Goal: Information Seeking & Learning: Check status

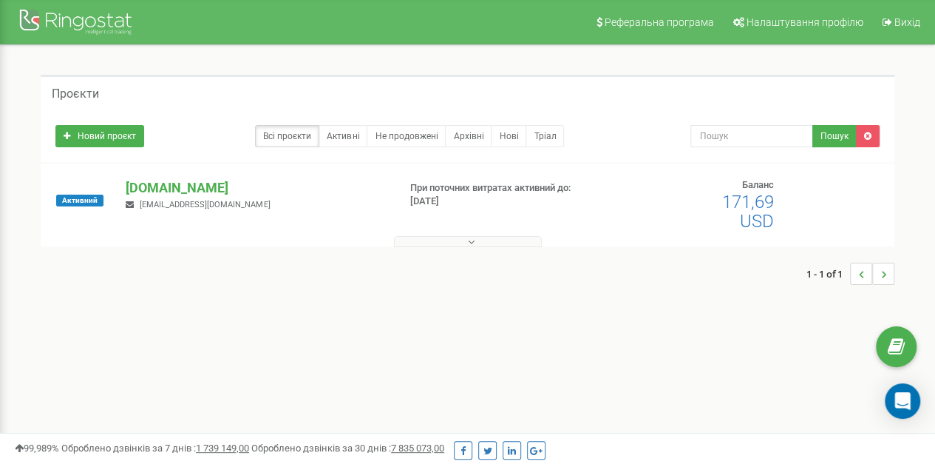
click at [185, 186] on p "[DOMAIN_NAME]" at bounding box center [256, 187] width 260 height 19
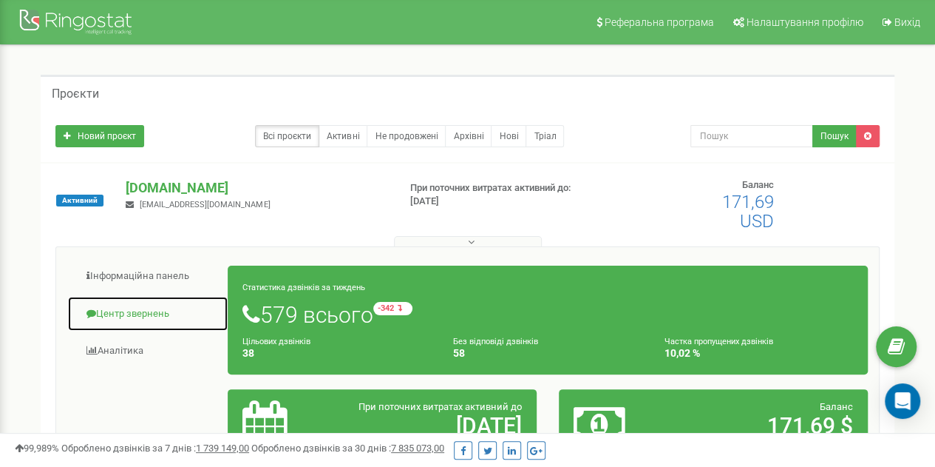
click at [125, 312] on link "Центр звернень" at bounding box center [147, 314] width 161 height 36
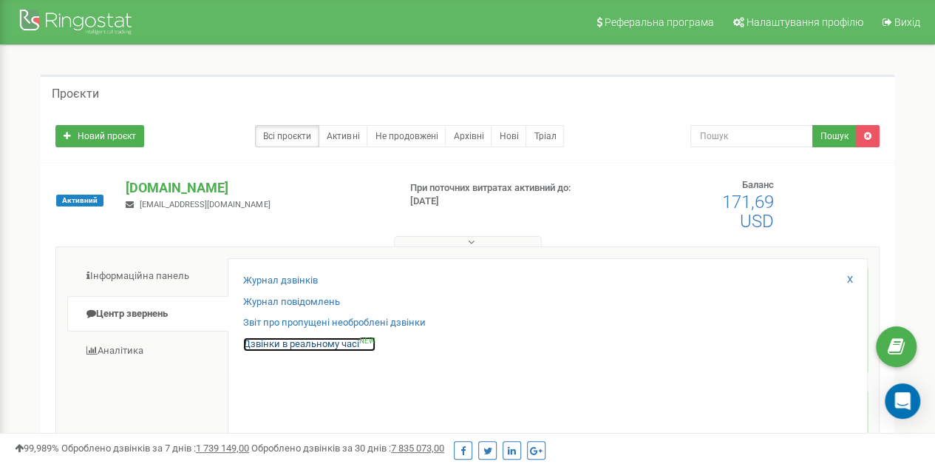
click at [297, 342] on link "Дзвінки в реальному часі NEW" at bounding box center [309, 344] width 132 height 14
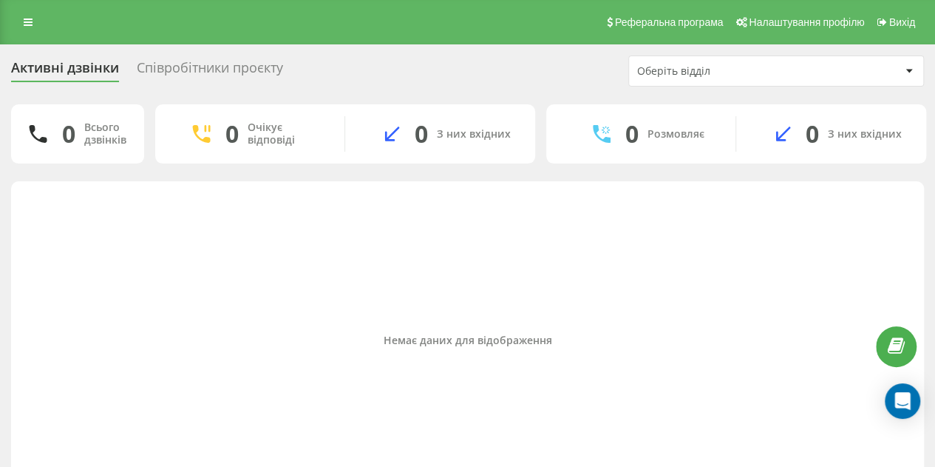
click at [175, 71] on div "Співробітники проєкту" at bounding box center [210, 71] width 146 height 23
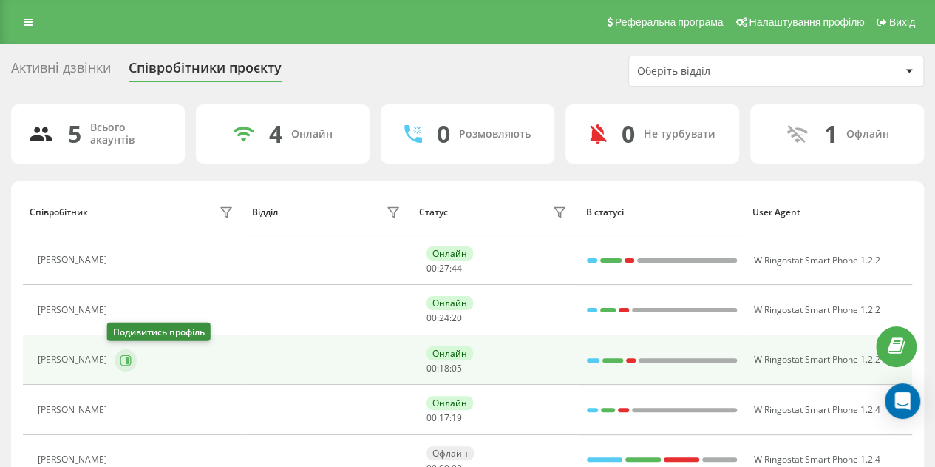
click at [126, 357] on icon at bounding box center [128, 359] width 4 height 7
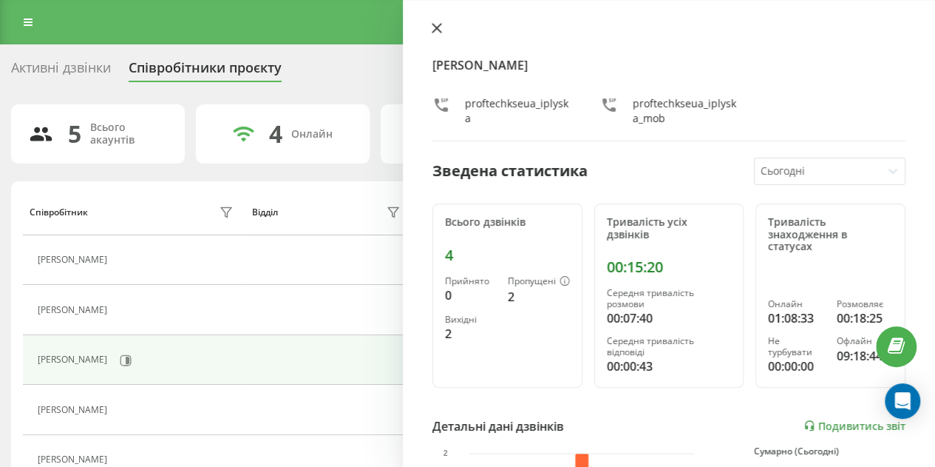
click at [436, 29] on icon at bounding box center [437, 28] width 9 height 9
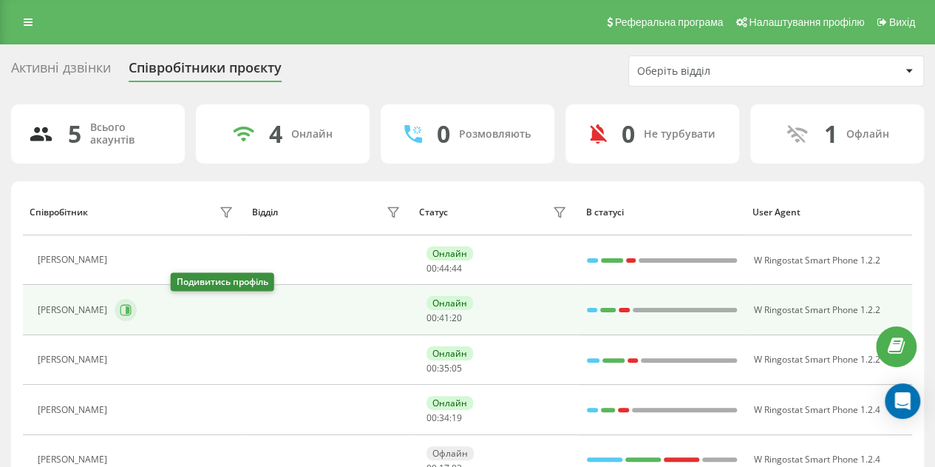
click at [132, 309] on icon at bounding box center [126, 310] width 12 height 12
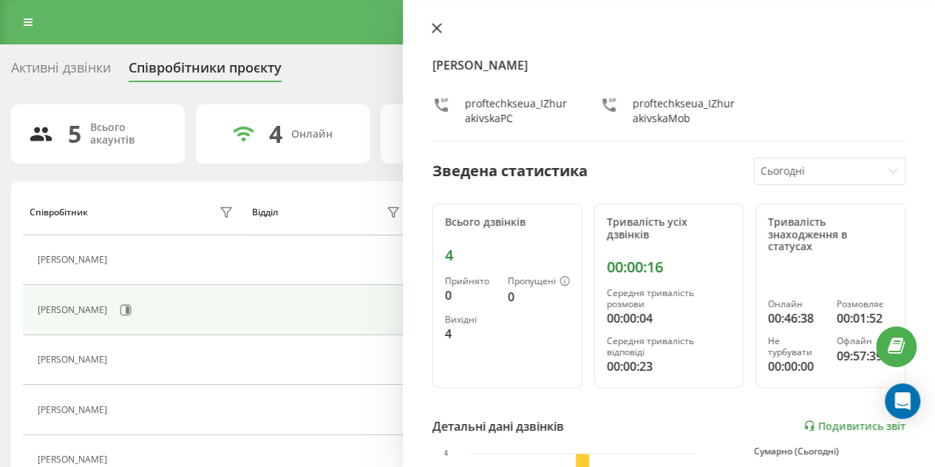
click at [435, 29] on icon at bounding box center [437, 28] width 9 height 9
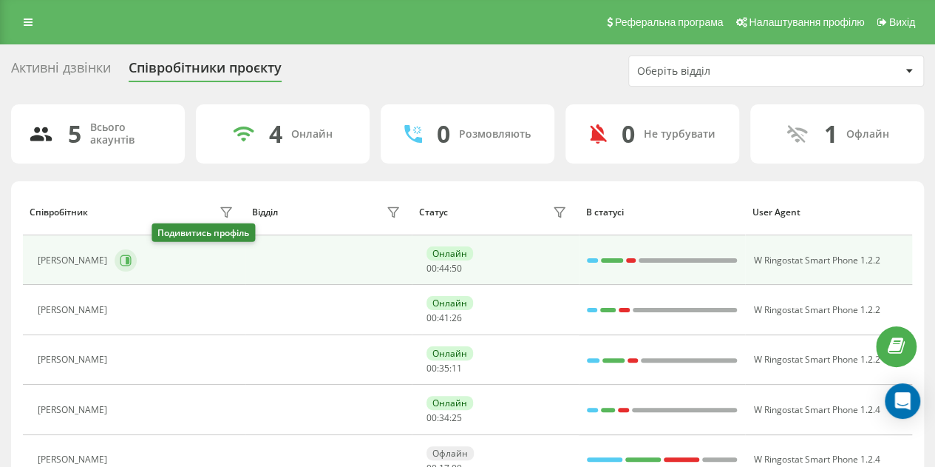
click at [132, 255] on icon at bounding box center [126, 260] width 12 height 12
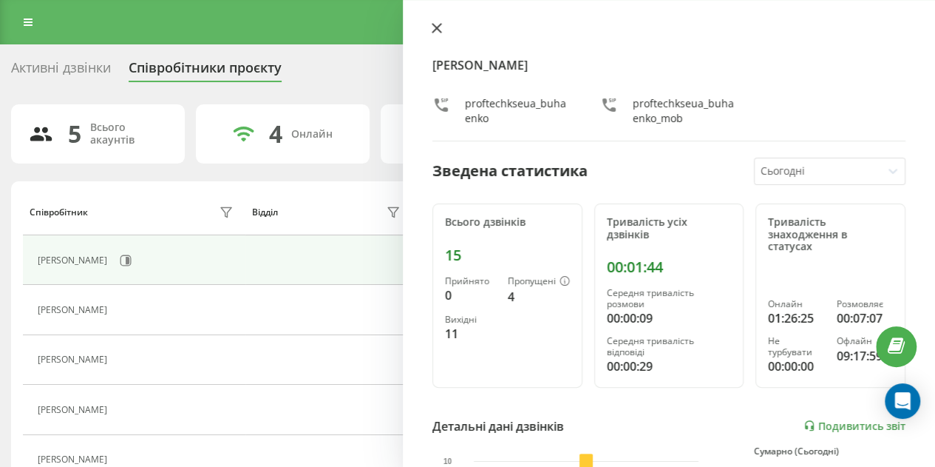
click at [435, 25] on icon at bounding box center [437, 28] width 10 height 10
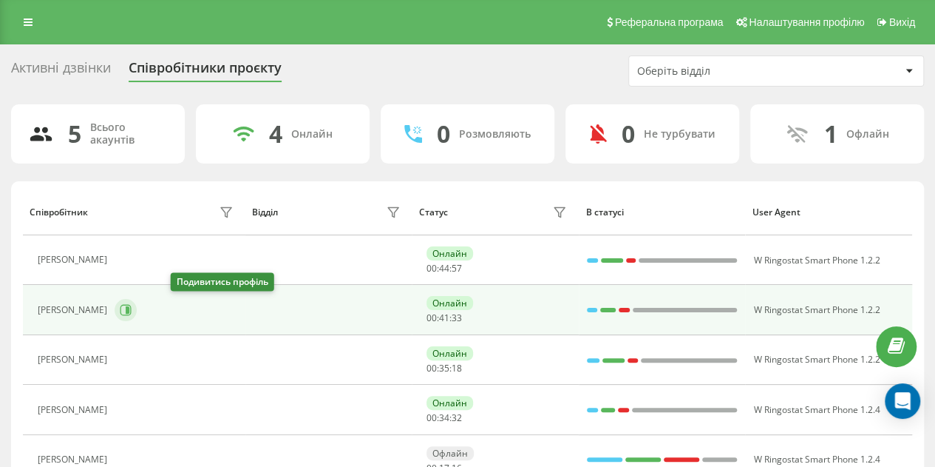
click at [132, 305] on icon at bounding box center [126, 310] width 12 height 12
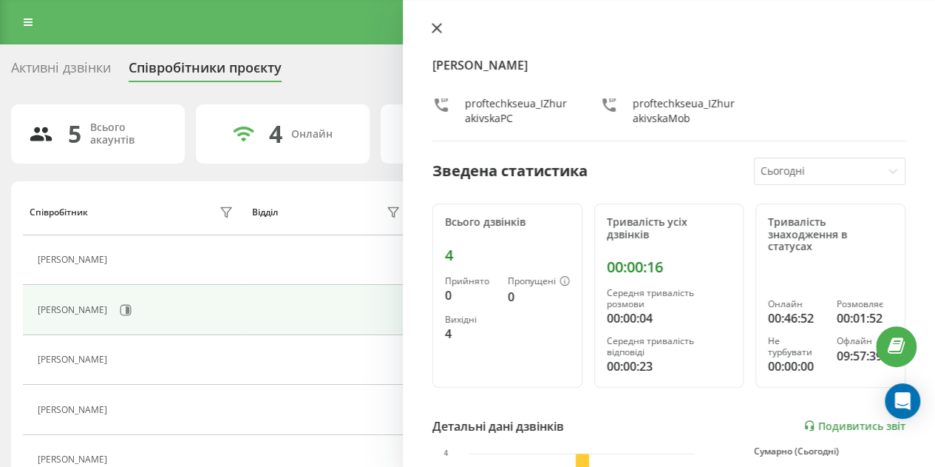
click at [436, 30] on icon at bounding box center [437, 28] width 9 height 9
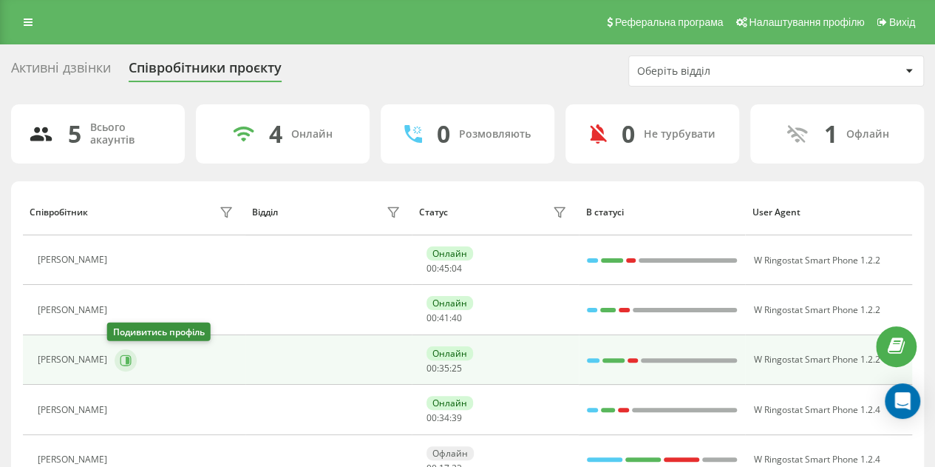
click at [121, 362] on icon at bounding box center [126, 359] width 11 height 11
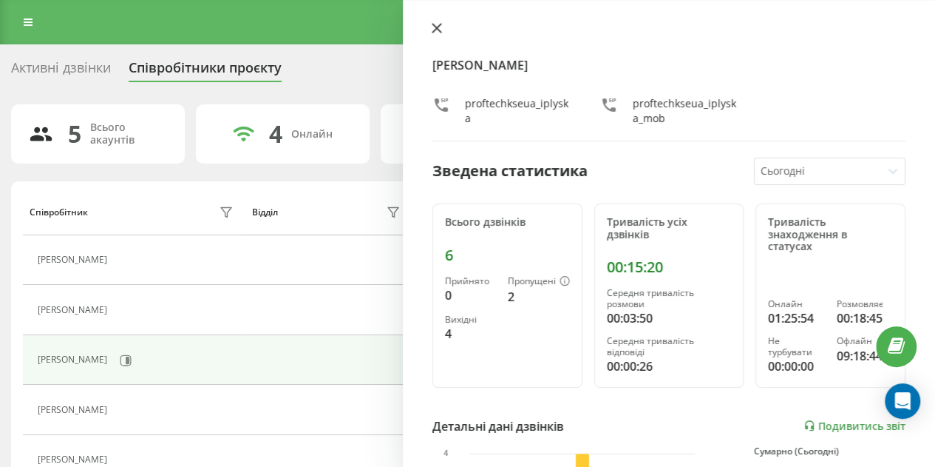
click at [437, 26] on icon at bounding box center [437, 28] width 10 height 10
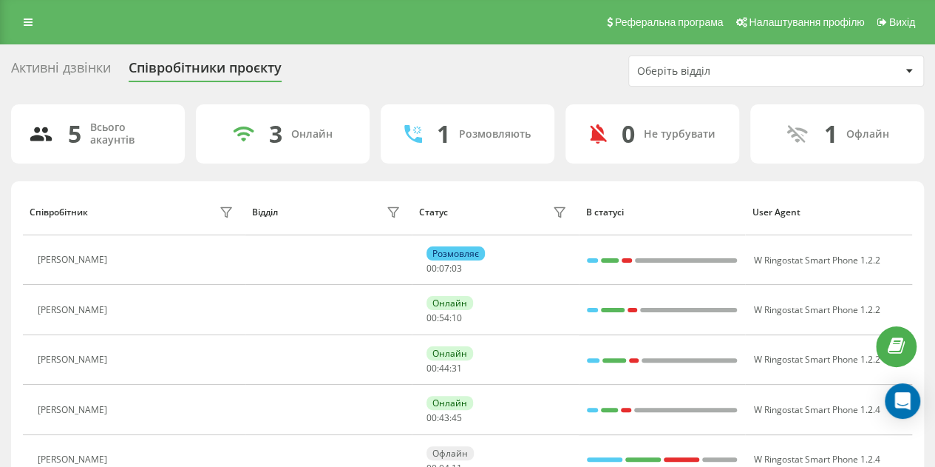
click at [72, 67] on div "Активні дзвінки" at bounding box center [61, 71] width 100 height 23
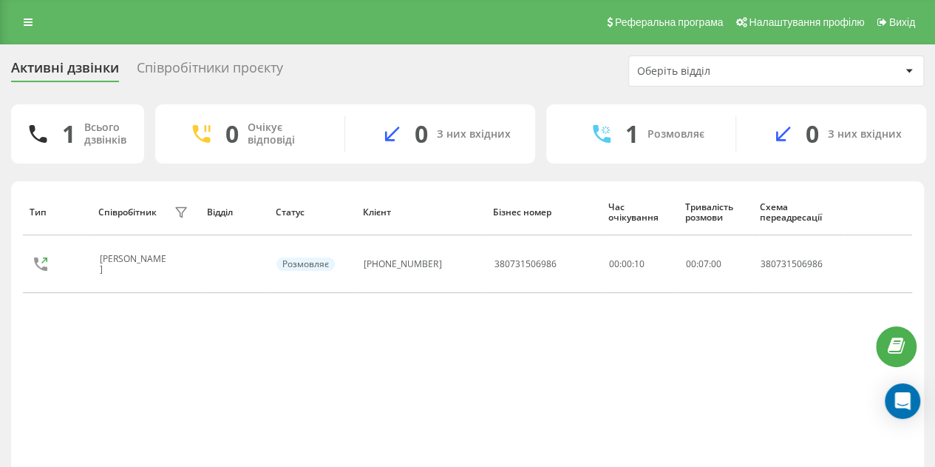
click at [234, 70] on div "Співробітники проєкту" at bounding box center [210, 71] width 146 height 23
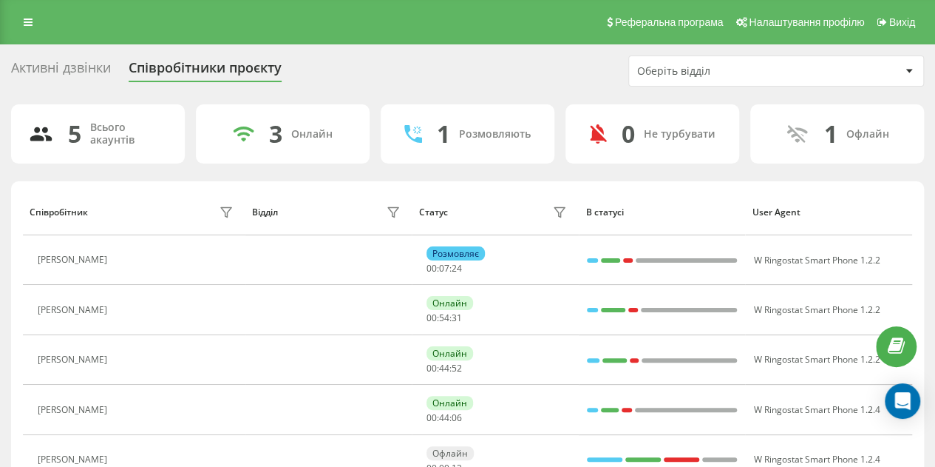
click at [73, 69] on div "Активні дзвінки" at bounding box center [61, 71] width 100 height 23
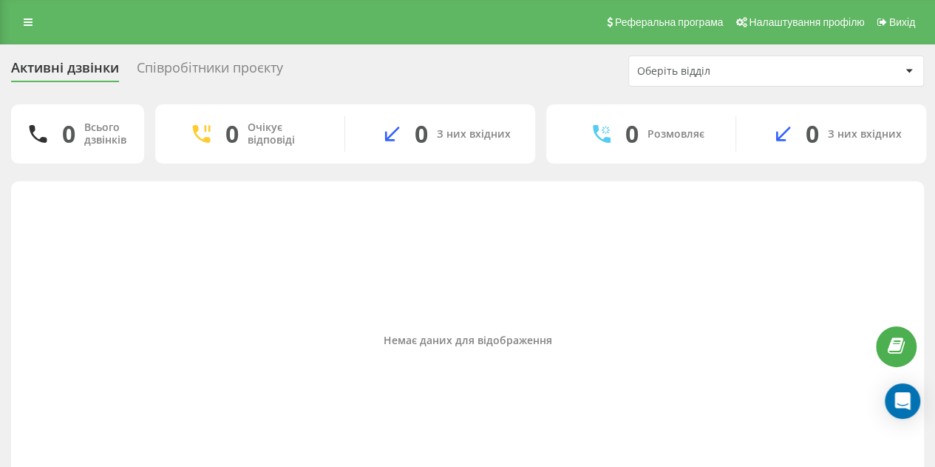
click at [193, 69] on div "Співробітники проєкту" at bounding box center [210, 71] width 146 height 23
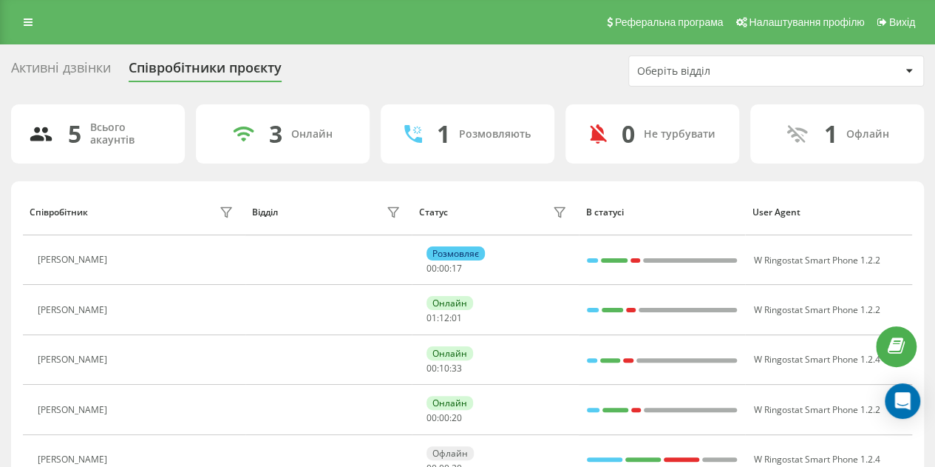
click at [80, 66] on div "Активні дзвінки" at bounding box center [61, 71] width 100 height 23
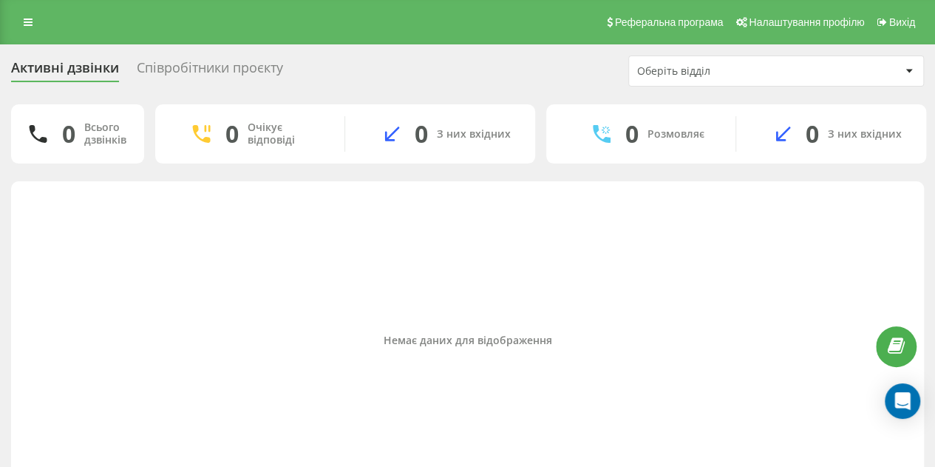
click at [204, 63] on div "Співробітники проєкту" at bounding box center [210, 71] width 146 height 23
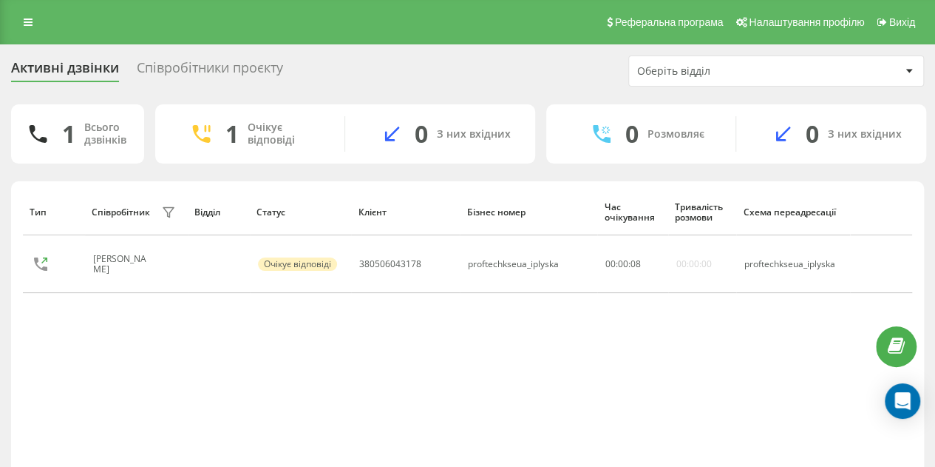
click at [206, 66] on div "Співробітники проєкту" at bounding box center [210, 71] width 146 height 23
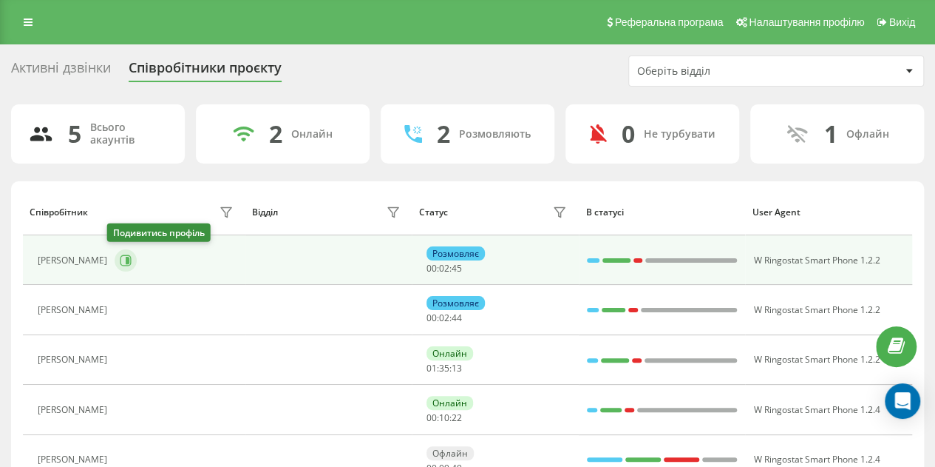
click at [120, 257] on icon at bounding box center [126, 260] width 12 height 12
click at [122, 260] on icon at bounding box center [126, 260] width 12 height 12
